Goal: Task Accomplishment & Management: Manage account settings

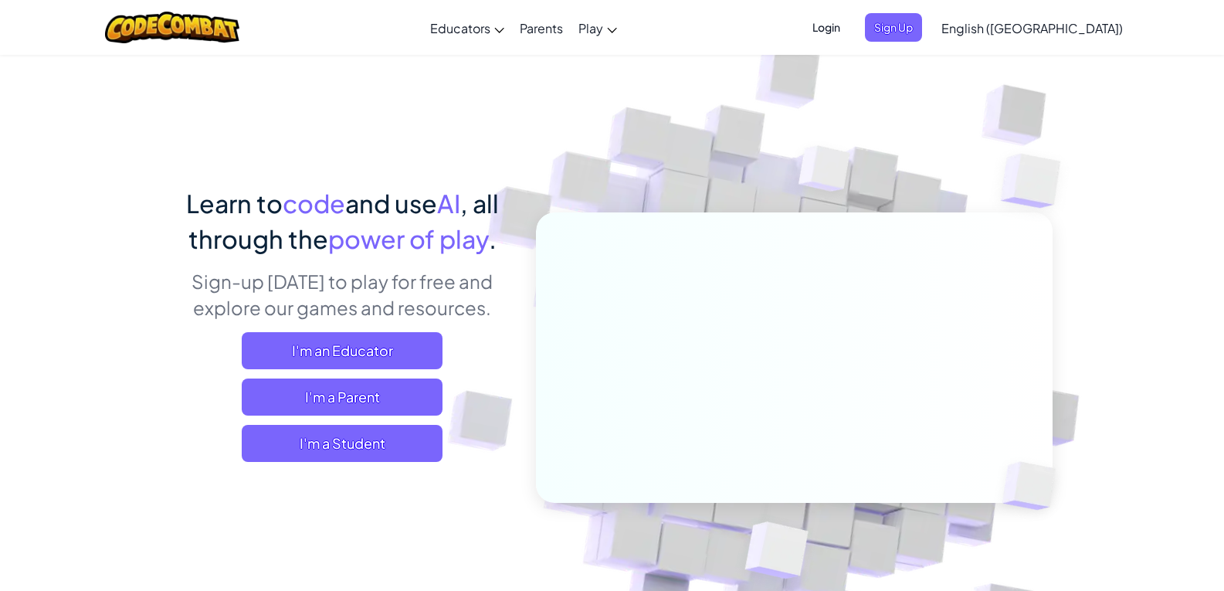
drag, startPoint x: 729, startPoint y: 56, endPoint x: 682, endPoint y: 73, distance: 50.1
drag, startPoint x: 682, startPoint y: 73, endPoint x: 928, endPoint y: 22, distance: 251.6
click at [849, 22] on span "Login" at bounding box center [826, 27] width 46 height 29
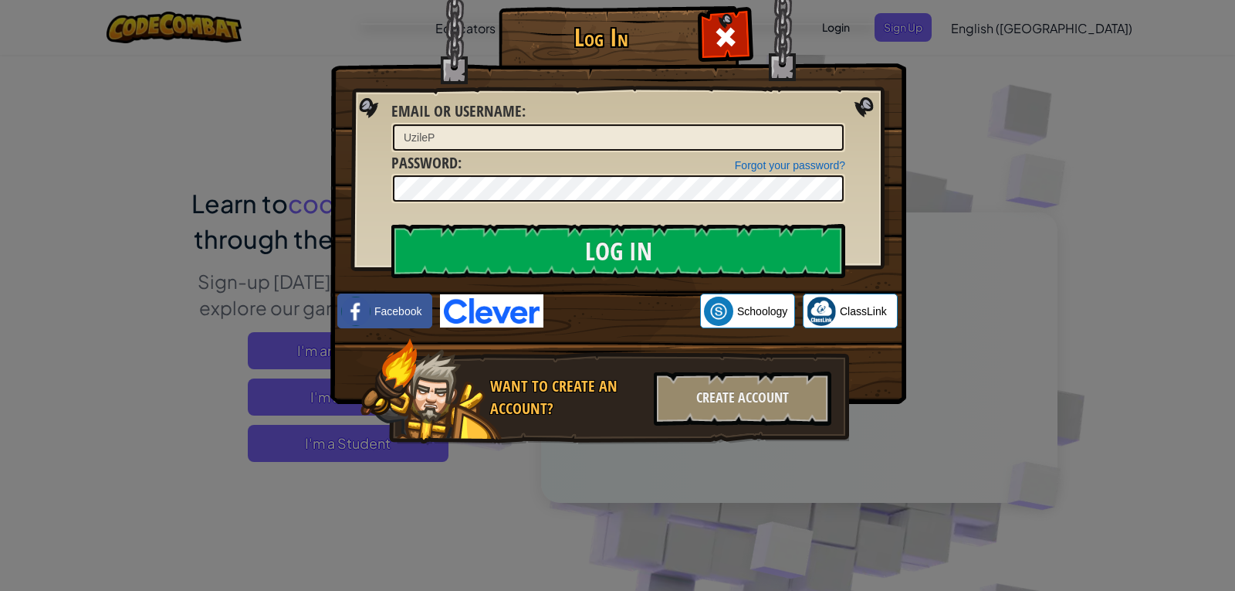
click at [651, 144] on input "UzileP" at bounding box center [618, 137] width 451 height 26
type input "U"
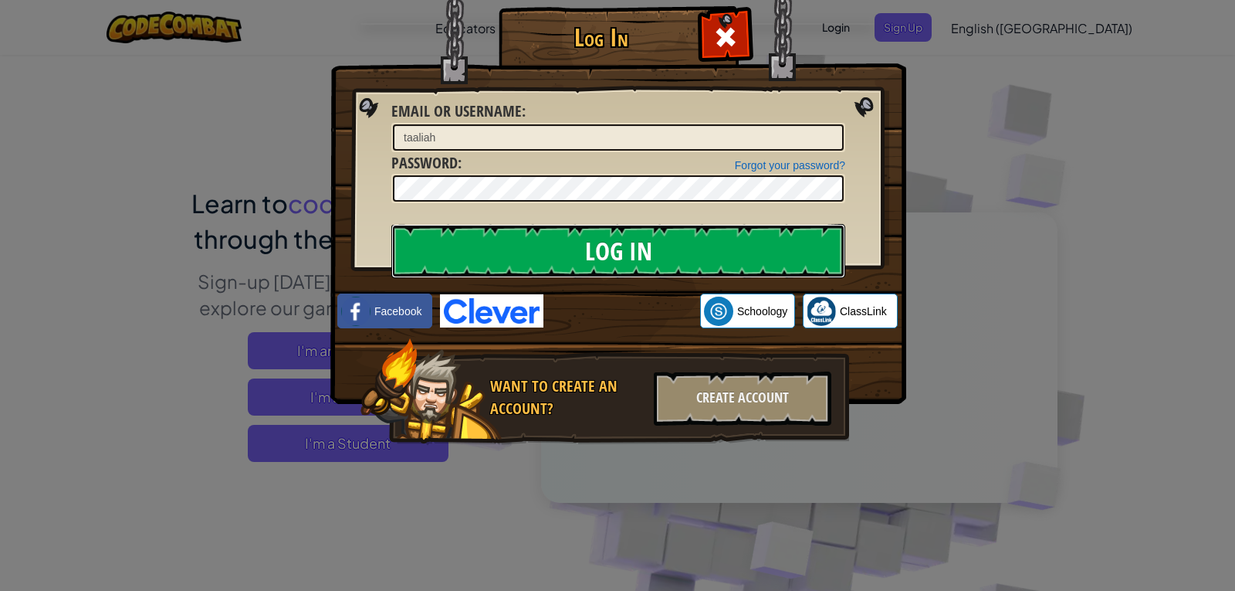
click at [657, 239] on input "Log In" at bounding box center [618, 251] width 454 height 54
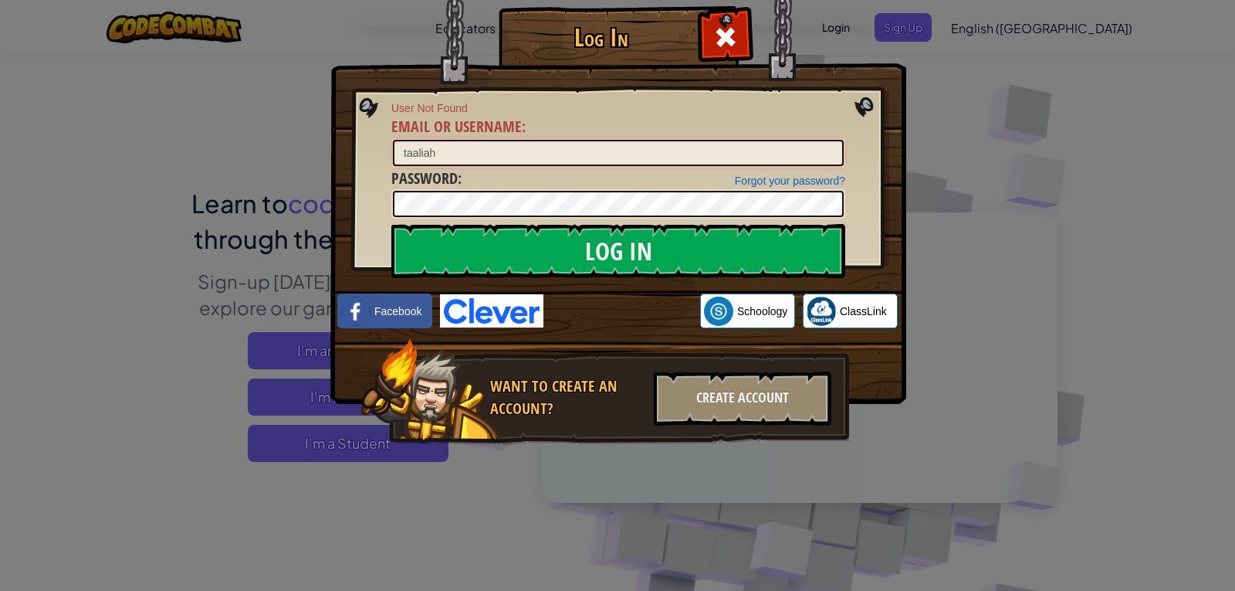
drag, startPoint x: 395, startPoint y: 152, endPoint x: 404, endPoint y: 154, distance: 8.6
click at [404, 154] on input "taaliah" at bounding box center [618, 153] width 451 height 26
click at [436, 148] on input "taaliah" at bounding box center [618, 153] width 451 height 26
type input "t"
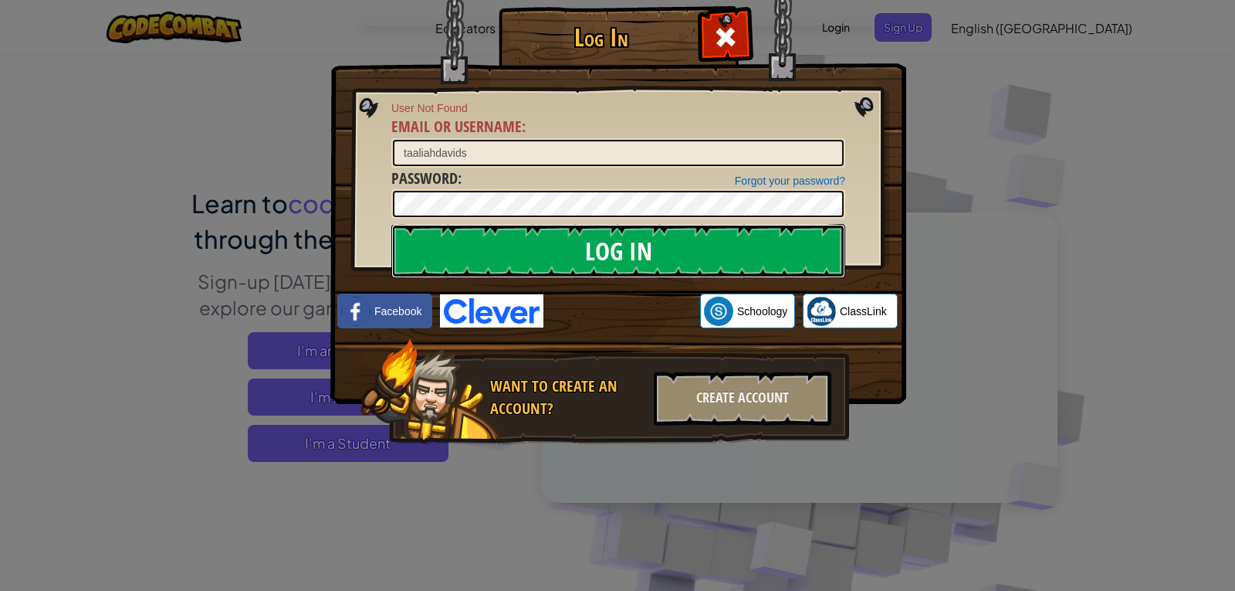
click at [575, 245] on input "Log In" at bounding box center [618, 251] width 454 height 54
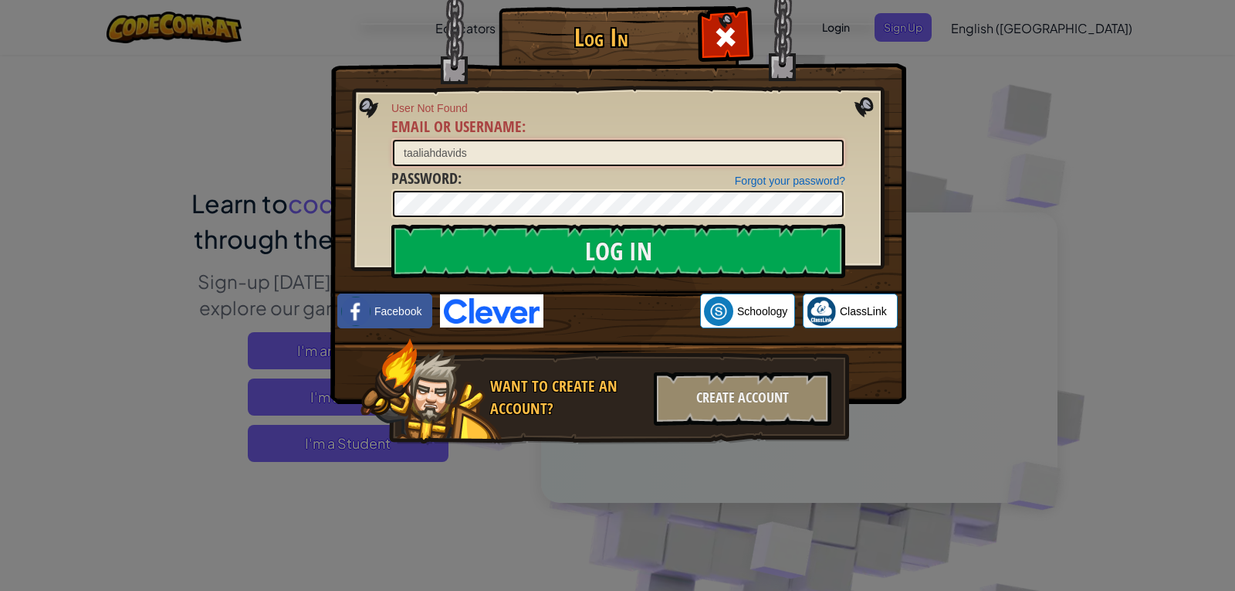
click at [472, 150] on input "taaliahdavids" at bounding box center [618, 153] width 451 height 26
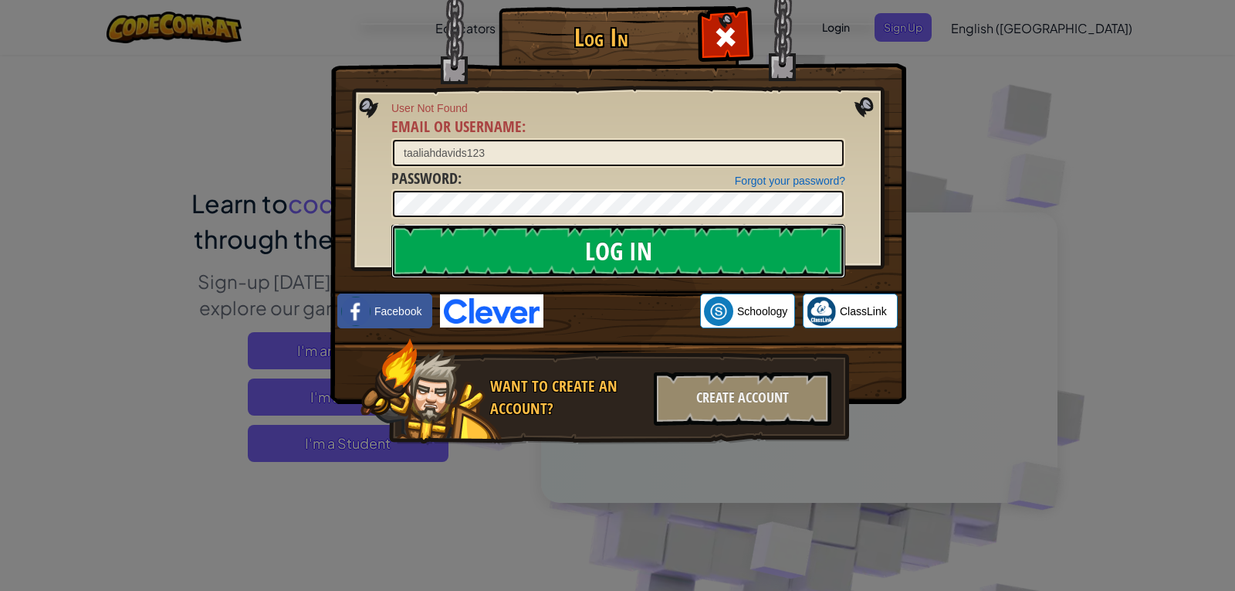
click at [516, 232] on input "Log In" at bounding box center [618, 251] width 454 height 54
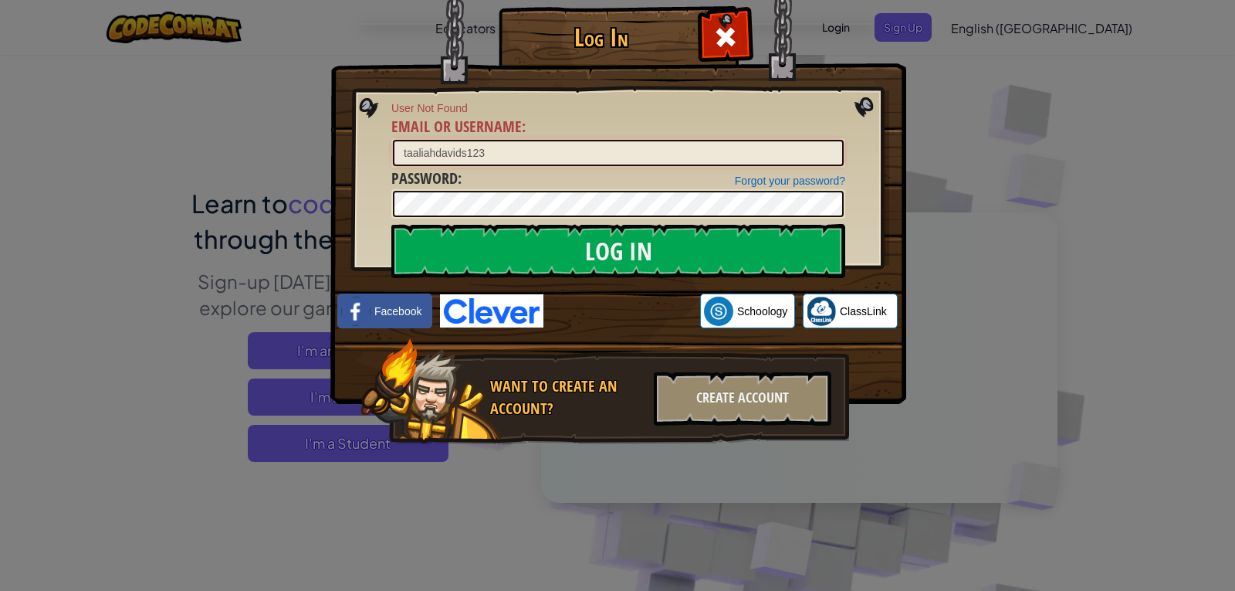
click at [480, 153] on input "taaliahdavids123" at bounding box center [618, 153] width 451 height 26
click at [449, 151] on input "taaliahd3" at bounding box center [618, 153] width 451 height 26
type input "taaliahd"
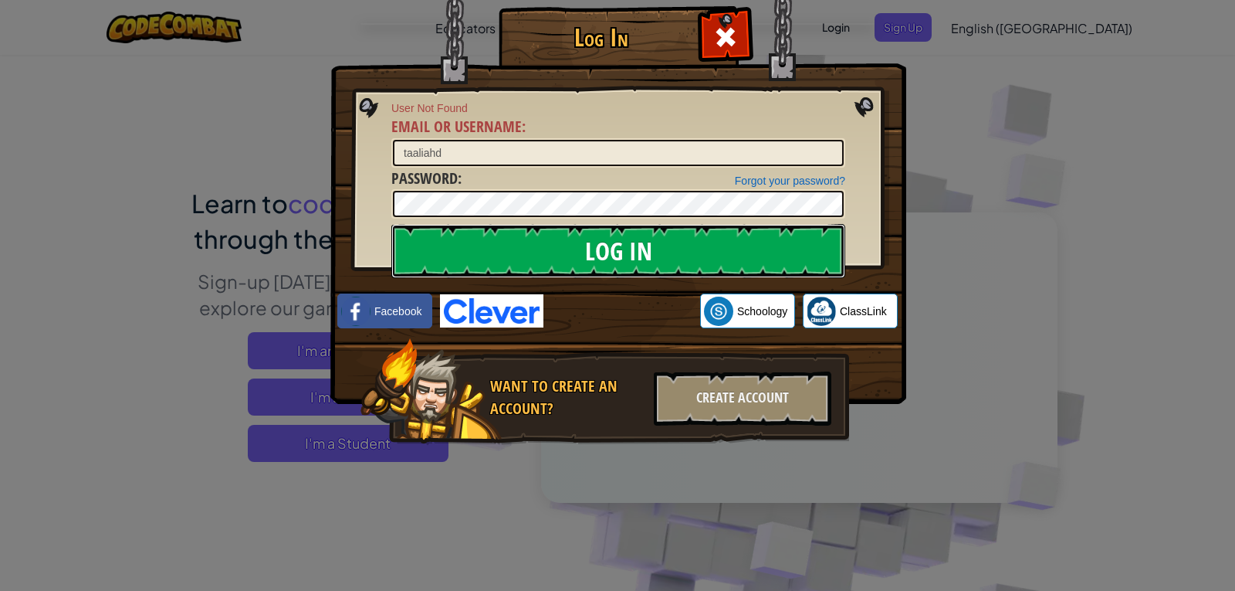
click at [528, 246] on input "Log In" at bounding box center [618, 251] width 454 height 54
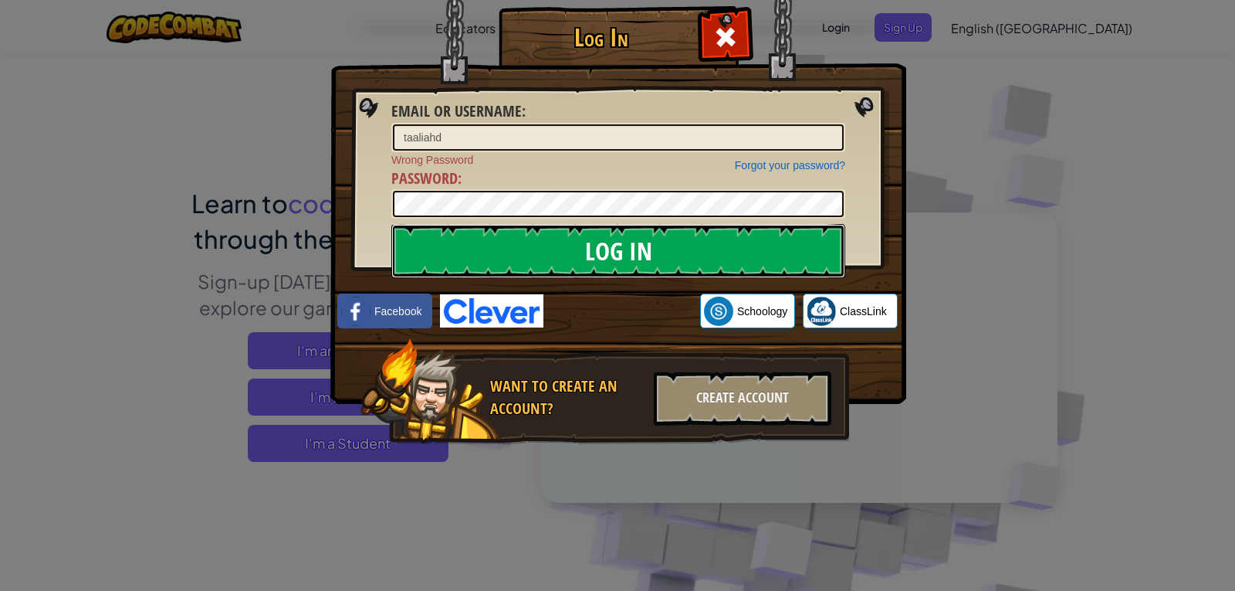
click at [588, 246] on input "Log In" at bounding box center [618, 251] width 454 height 54
click at [455, 242] on input "Log In" at bounding box center [618, 251] width 454 height 54
click at [513, 252] on input "Log In" at bounding box center [618, 251] width 454 height 54
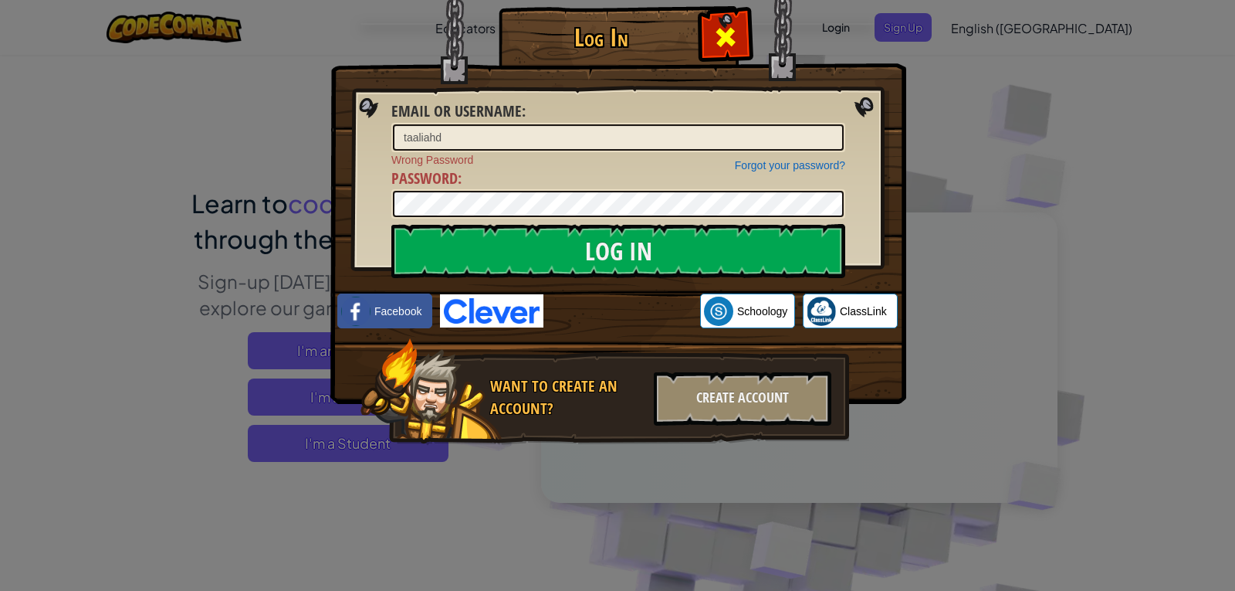
click at [717, 29] on span at bounding box center [725, 37] width 25 height 25
